Goal: Find specific page/section: Find specific page/section

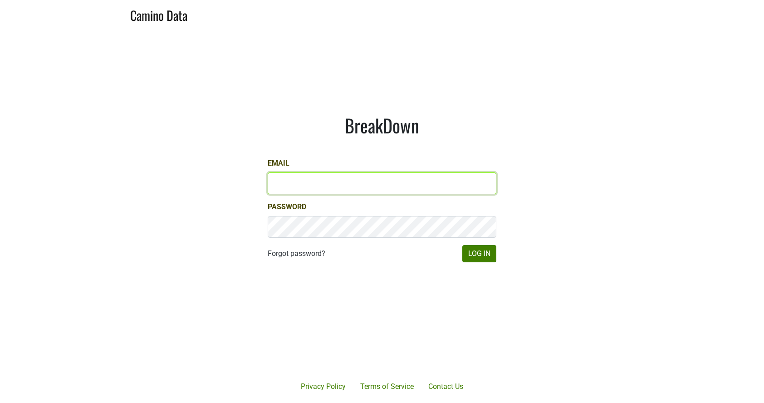
type input "kashy@ashesdiamonds.com"
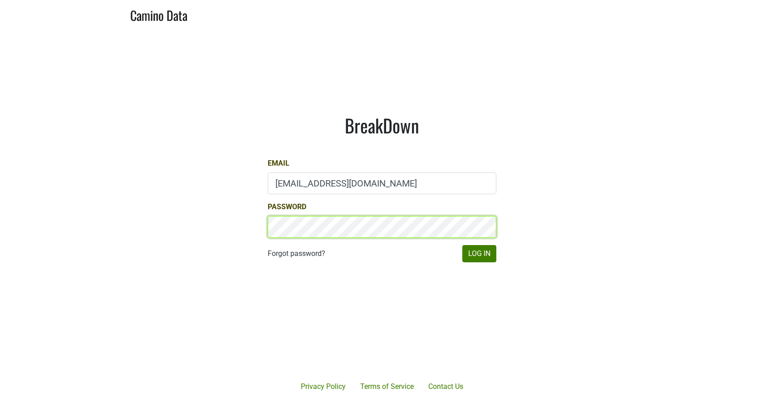
click at [479, 253] on button "Log In" at bounding box center [479, 253] width 34 height 17
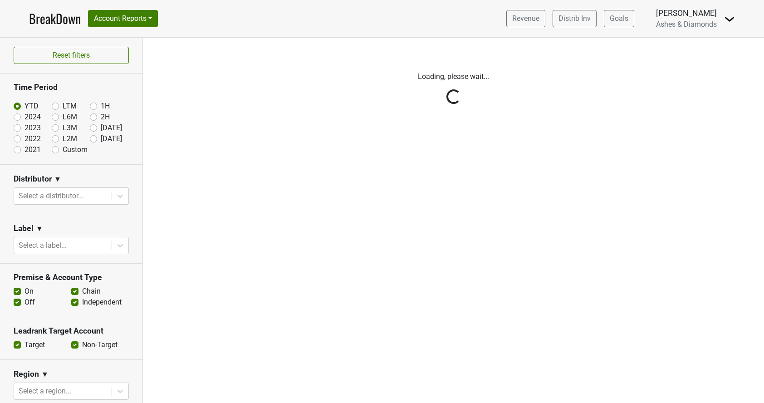
click at [94, 140] on div "Reset filters Time Period YTD LTM 1H 2024 L6M 2H 2023 L3M Jul '25 2022 L2M Aug …" at bounding box center [71, 220] width 143 height 365
click at [93, 138] on div "Reset filters Time Period YTD LTM 1H 2024 L6M 2H 2023 L3M Jul '25 2022 L2M Aug …" at bounding box center [71, 220] width 143 height 365
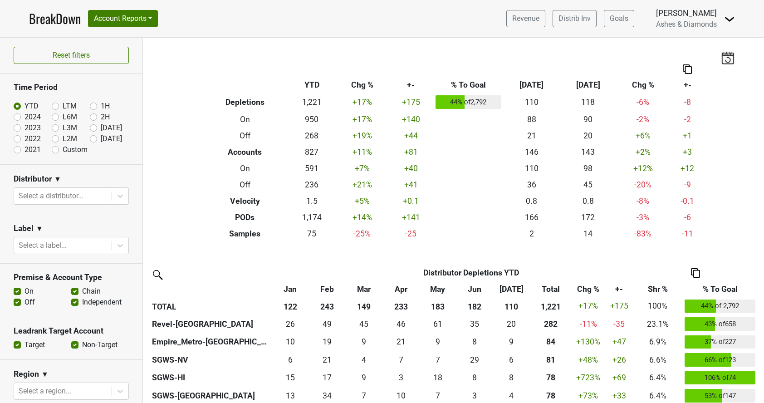
click at [101, 137] on label "[DATE]" at bounding box center [111, 138] width 21 height 11
click at [95, 137] on input "[DATE]" at bounding box center [108, 137] width 36 height 9
radio input "true"
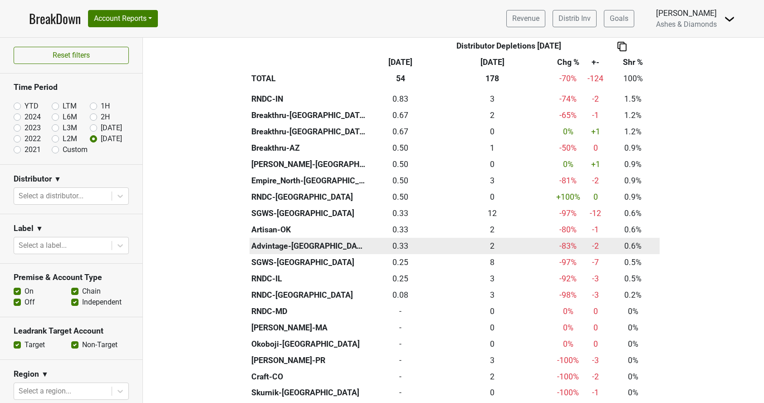
scroll to position [149, 0]
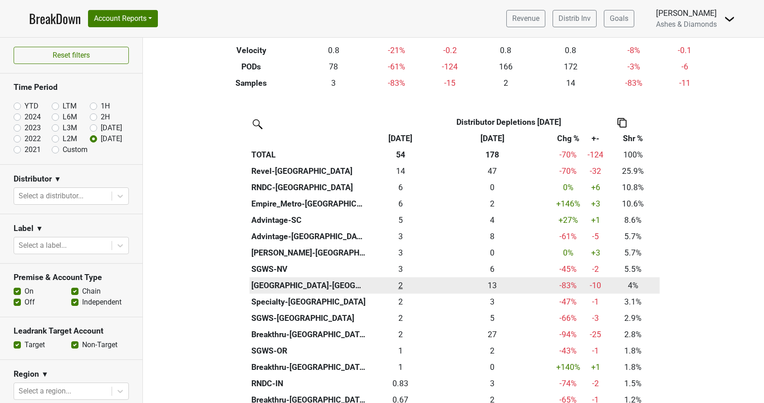
click at [401, 282] on div "2.166 2" at bounding box center [400, 285] width 60 height 12
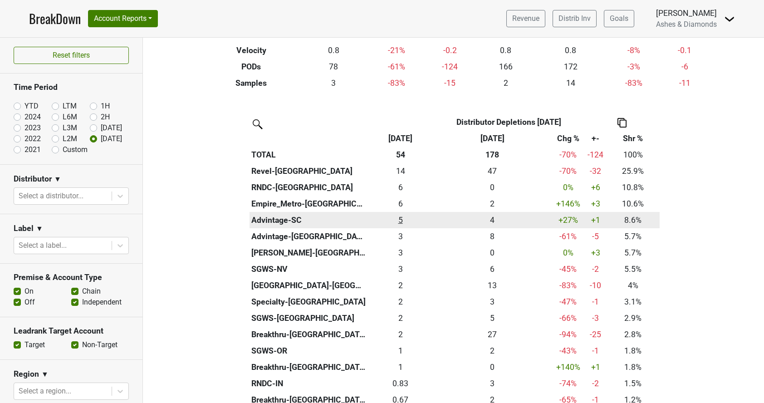
click at [400, 217] on div "4.67 5" at bounding box center [400, 220] width 60 height 12
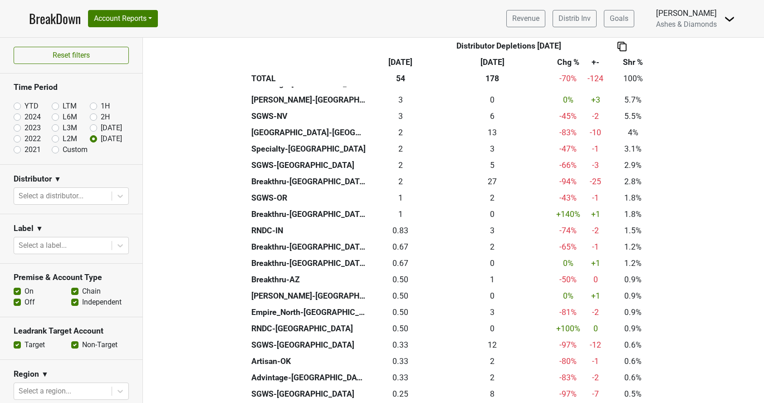
scroll to position [303, 0]
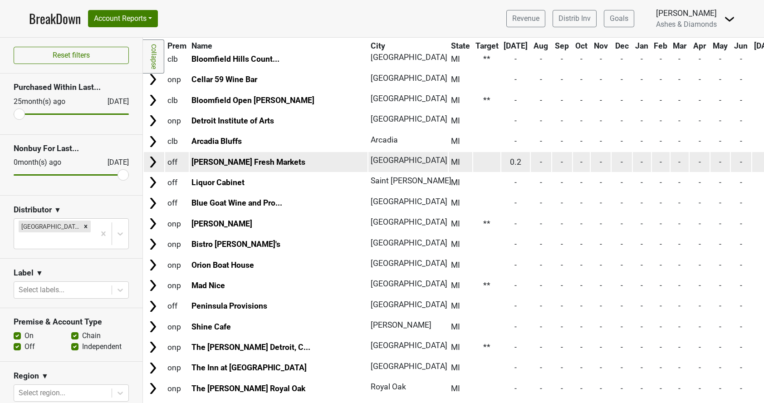
scroll to position [1225, 0]
